Goal: Task Accomplishment & Management: Manage account settings

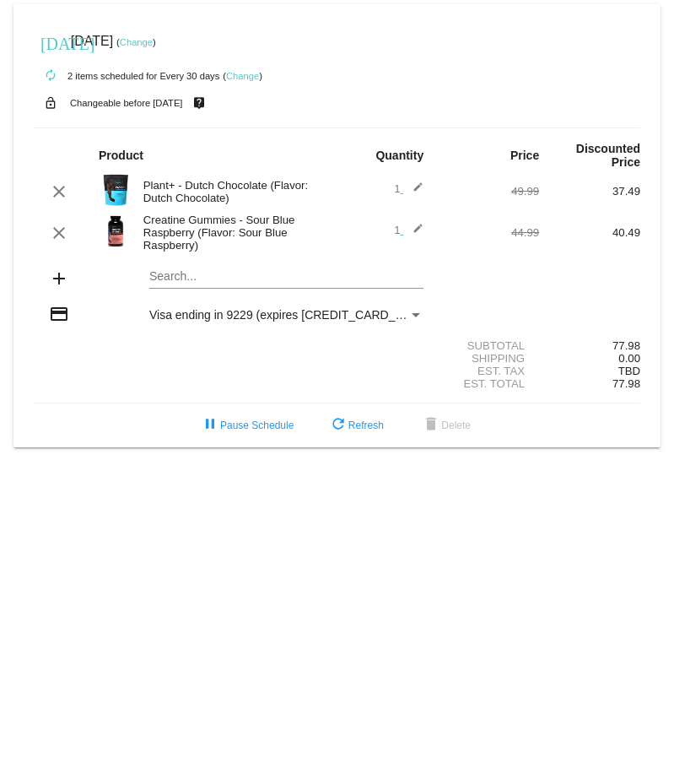
click at [153, 41] on link "Change" at bounding box center [136, 42] width 33 height 10
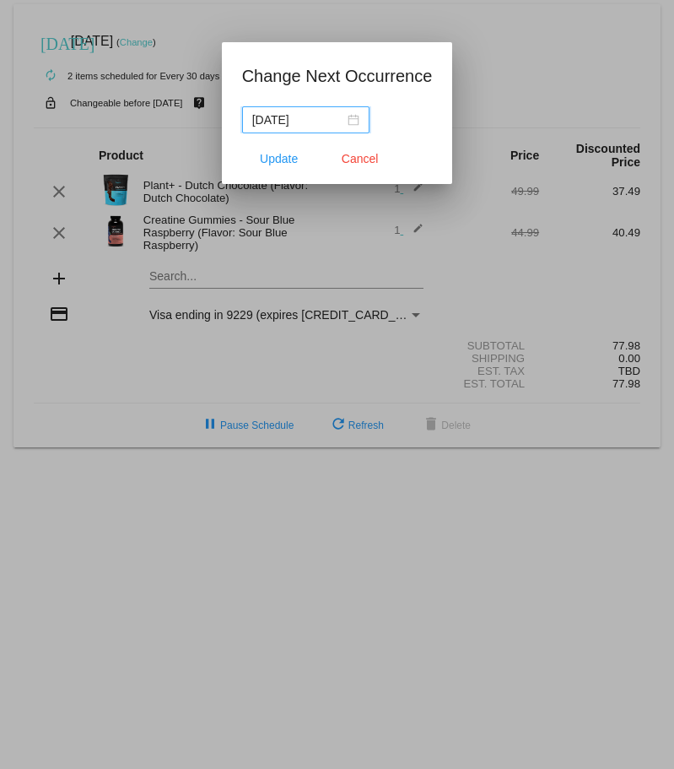
click at [353, 121] on div "[DATE]" at bounding box center [305, 120] width 107 height 19
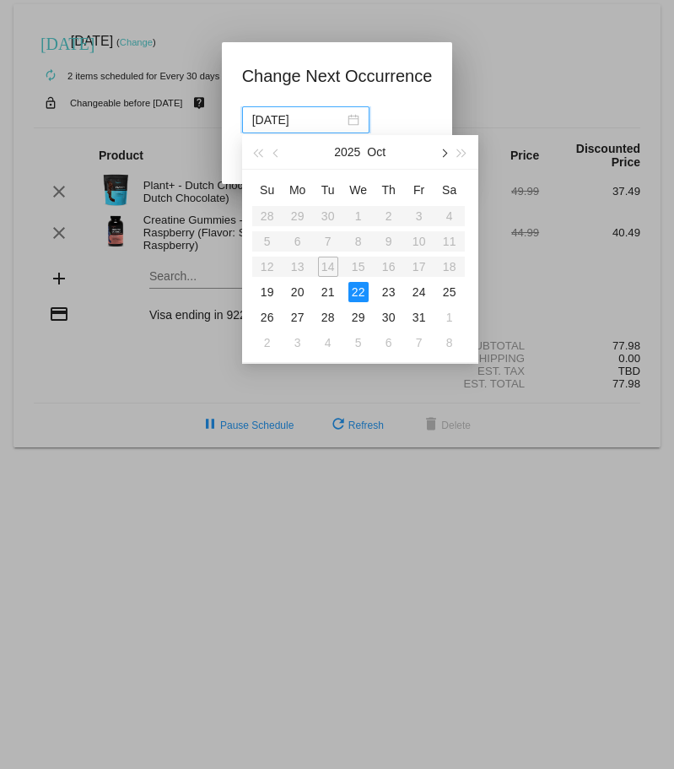
click at [446, 153] on span "button" at bounding box center [443, 153] width 8 height 8
click at [451, 289] on div "22" at bounding box center [450, 292] width 20 height 20
type input "[DATE]"
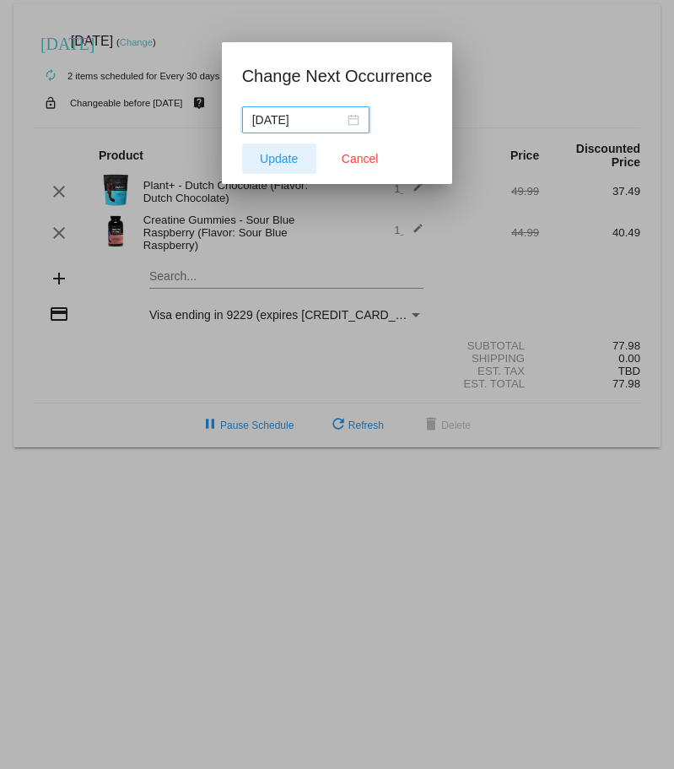
click at [278, 154] on span "Update" at bounding box center [279, 158] width 38 height 13
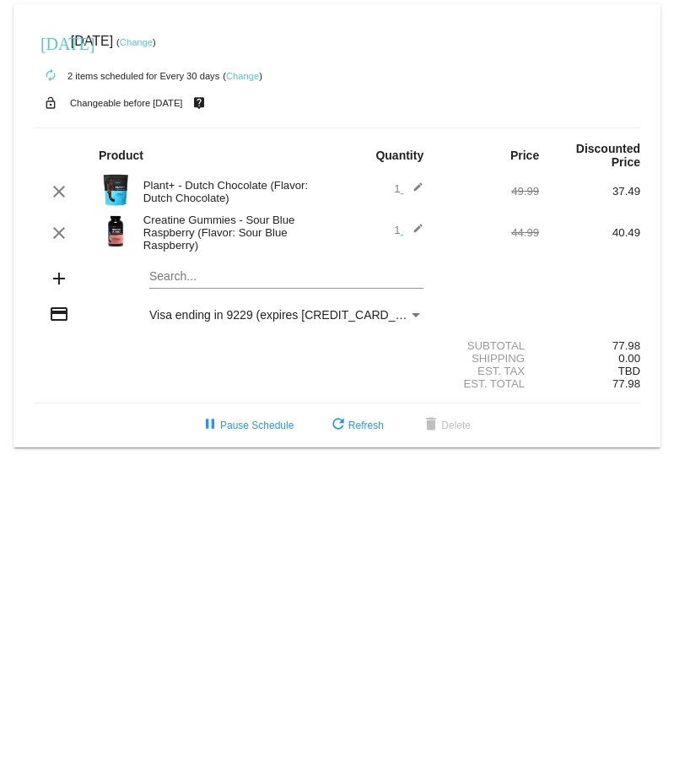
click at [153, 41] on link "Change" at bounding box center [136, 42] width 33 height 10
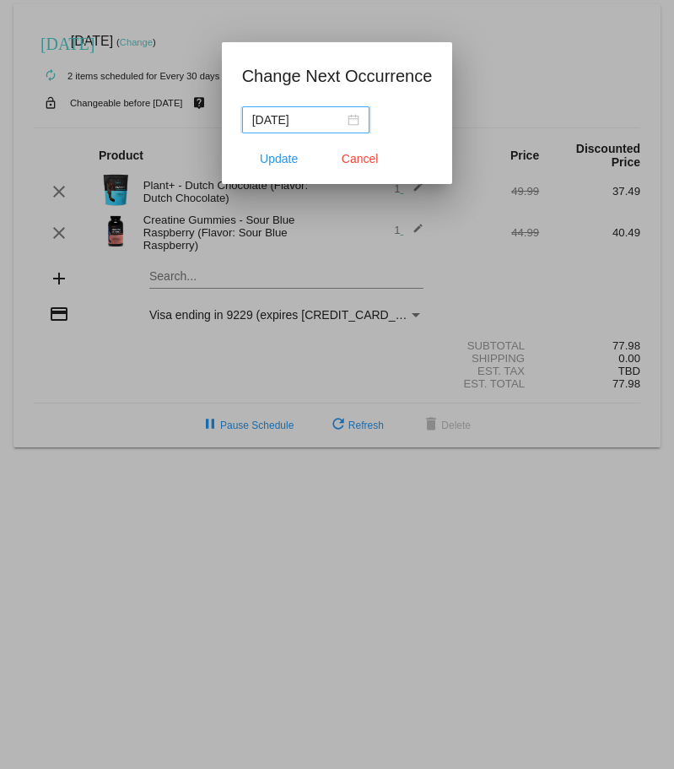
click at [342, 121] on input "[DATE]" at bounding box center [298, 120] width 92 height 19
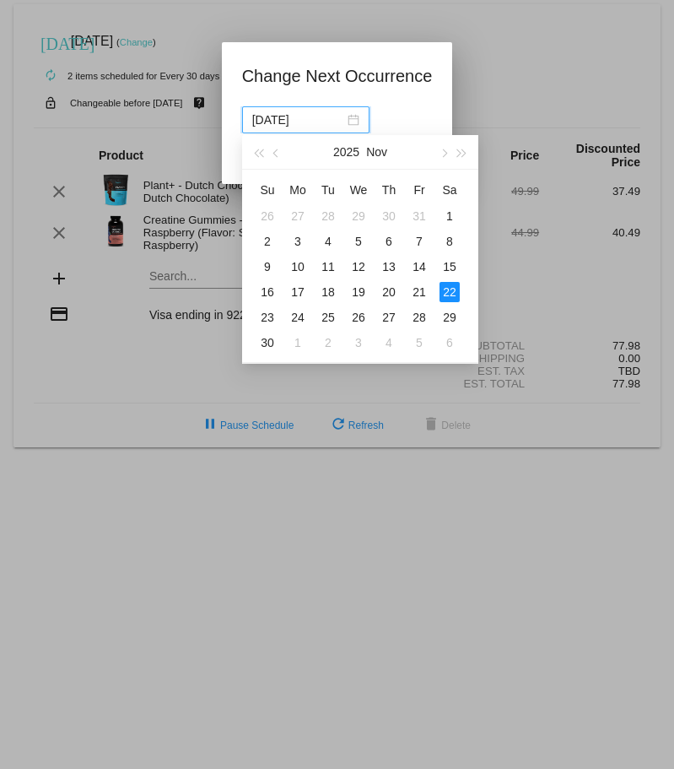
click at [353, 120] on div "[DATE]" at bounding box center [305, 120] width 107 height 19
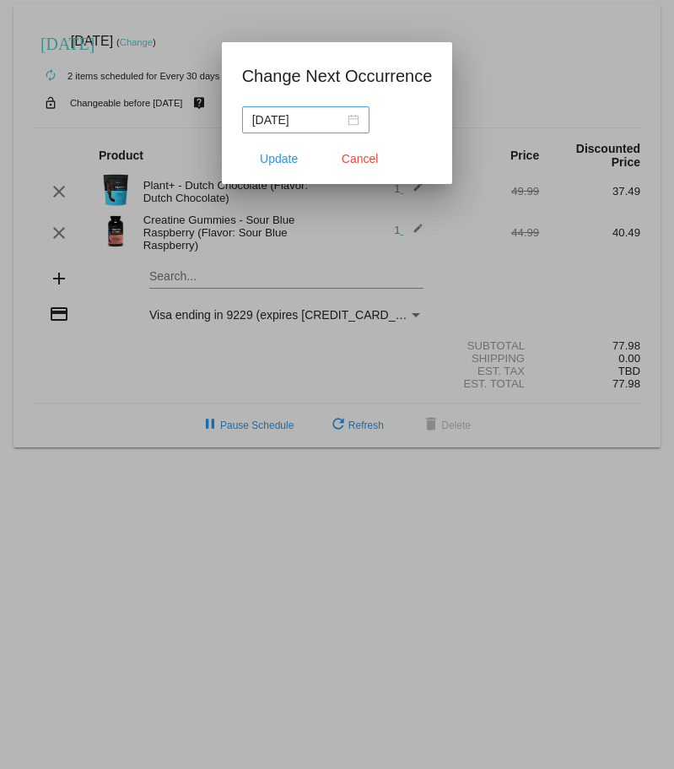
drag, startPoint x: 353, startPoint y: 120, endPoint x: 359, endPoint y: 127, distance: 9.1
click at [353, 120] on div "[DATE]" at bounding box center [305, 120] width 107 height 19
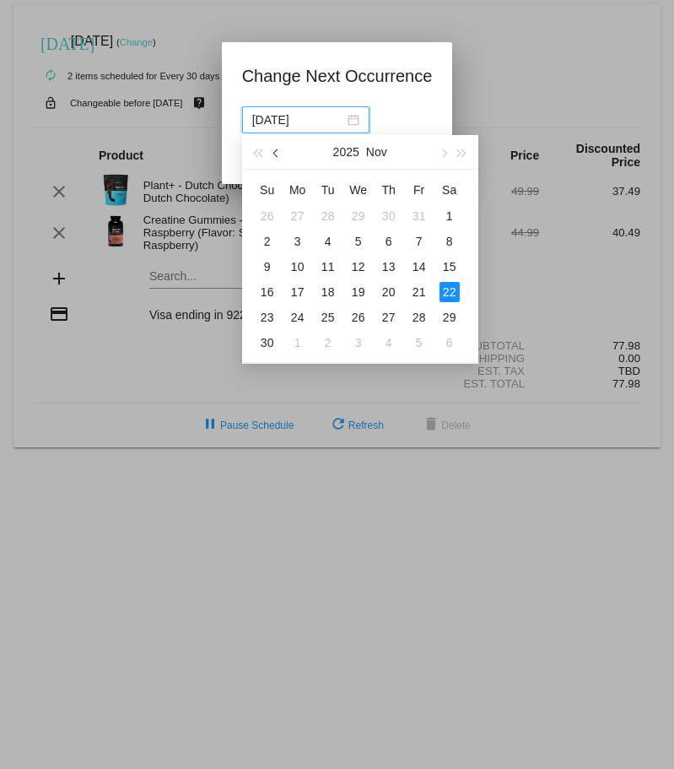
click at [272, 148] on button "button" at bounding box center [276, 152] width 19 height 34
click at [349, 294] on div "22" at bounding box center [358, 292] width 20 height 20
type input "[DATE]"
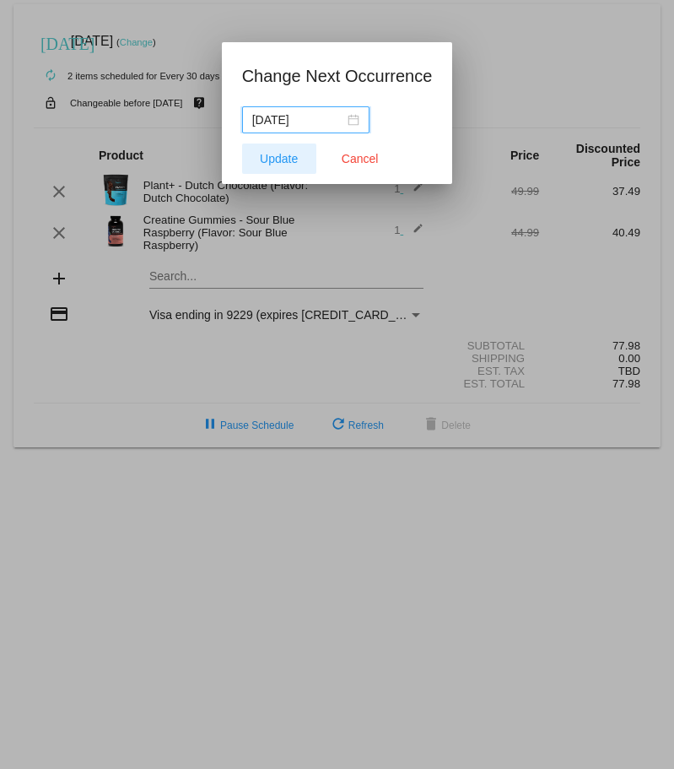
click at [297, 165] on span "Update" at bounding box center [279, 158] width 38 height 13
